Goal: Task Accomplishment & Management: Use online tool/utility

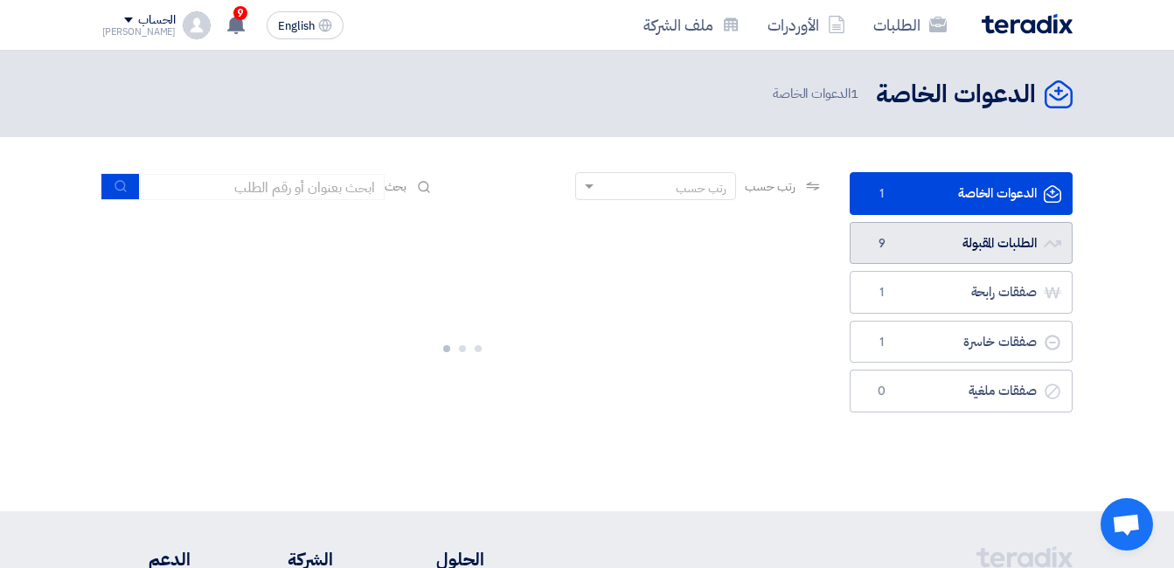
click at [972, 243] on link "الطلبات المقبولة الطلبات المقبولة 9" at bounding box center [960, 243] width 223 height 43
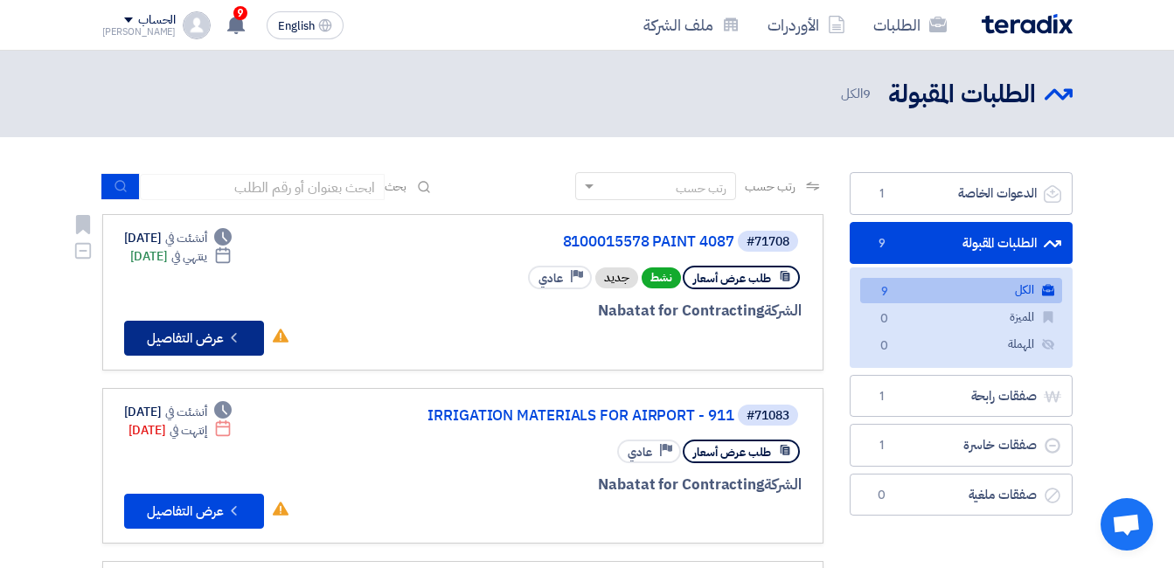
click at [205, 330] on button "Check details عرض التفاصيل" at bounding box center [194, 338] width 140 height 35
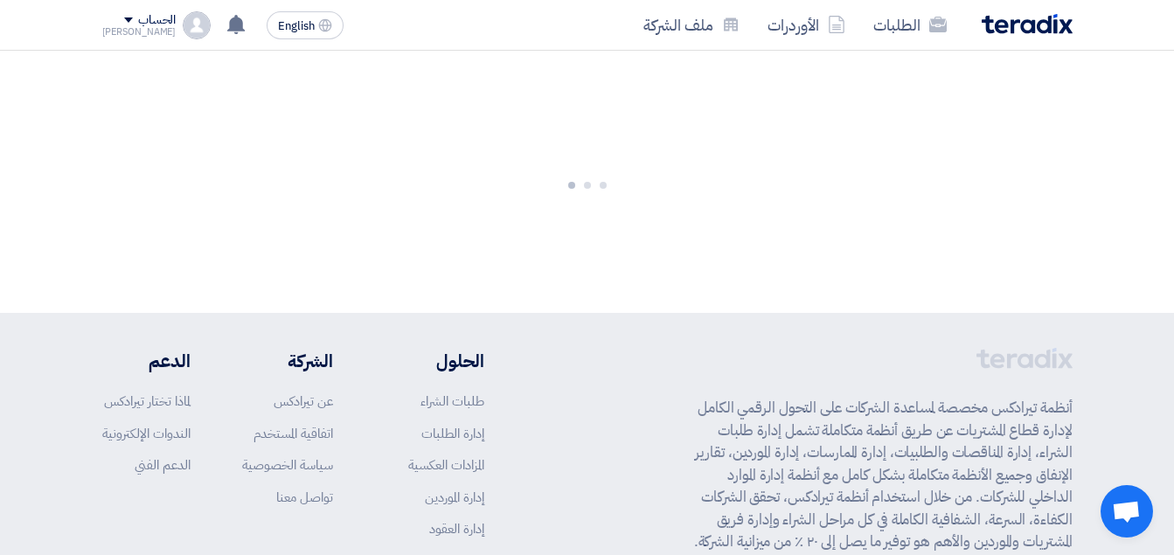
click at [205, 330] on footer "أنظمة تيرادكس مخصصة لمساعدة الشركات على التحول الرقمي الكامل لإدارة قطاع المشتر…" at bounding box center [587, 513] width 1174 height 401
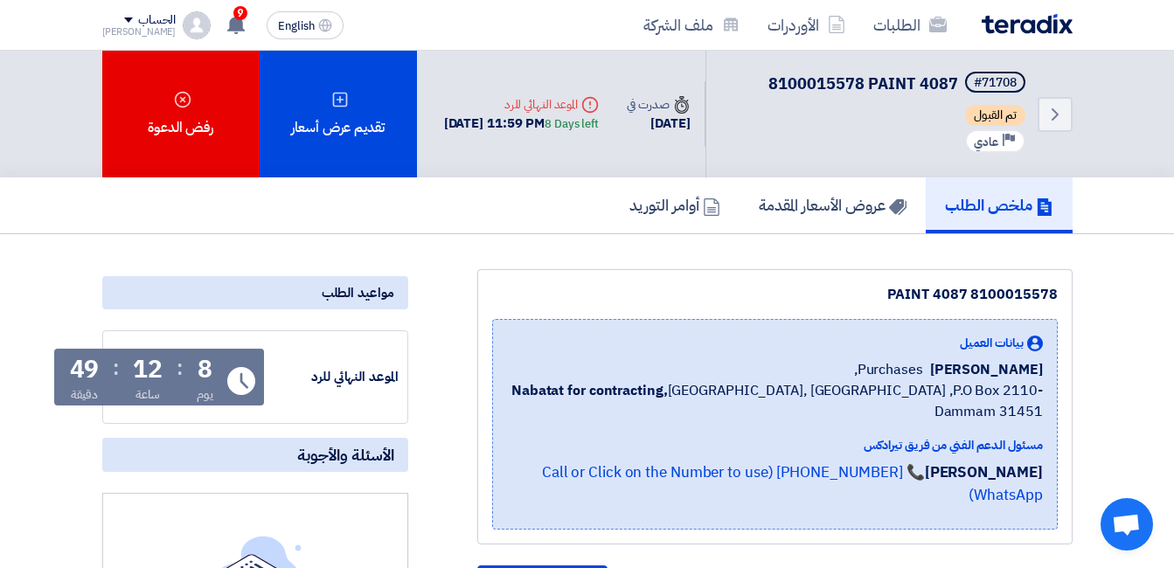
click at [979, 206] on h5 "ملخص الطلب" at bounding box center [999, 205] width 108 height 20
click at [948, 201] on h5 "ملخص الطلب" at bounding box center [999, 205] width 108 height 20
click at [960, 205] on h5 "ملخص الطلب" at bounding box center [999, 205] width 108 height 20
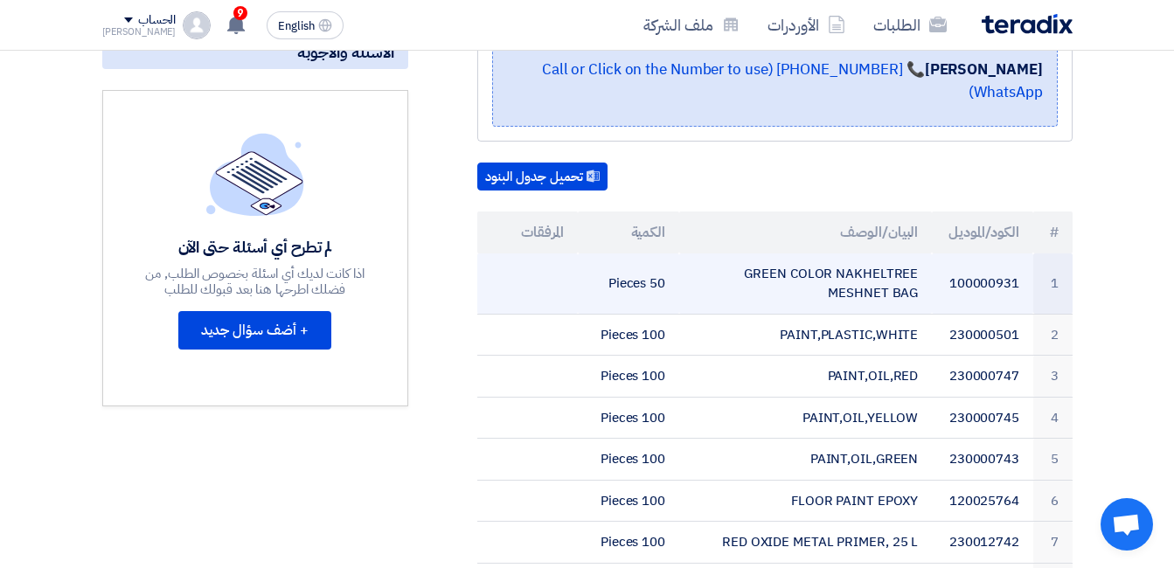
scroll to position [437, 0]
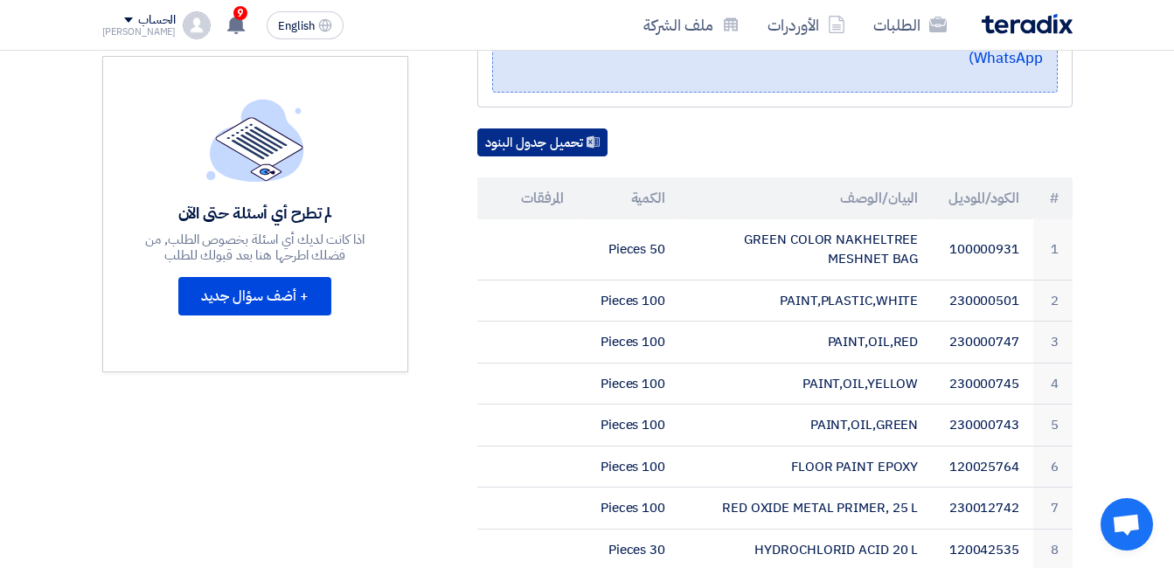
click at [549, 128] on button "تحميل جدول البنود" at bounding box center [542, 142] width 130 height 28
